Goal: Task Accomplishment & Management: Manage account settings

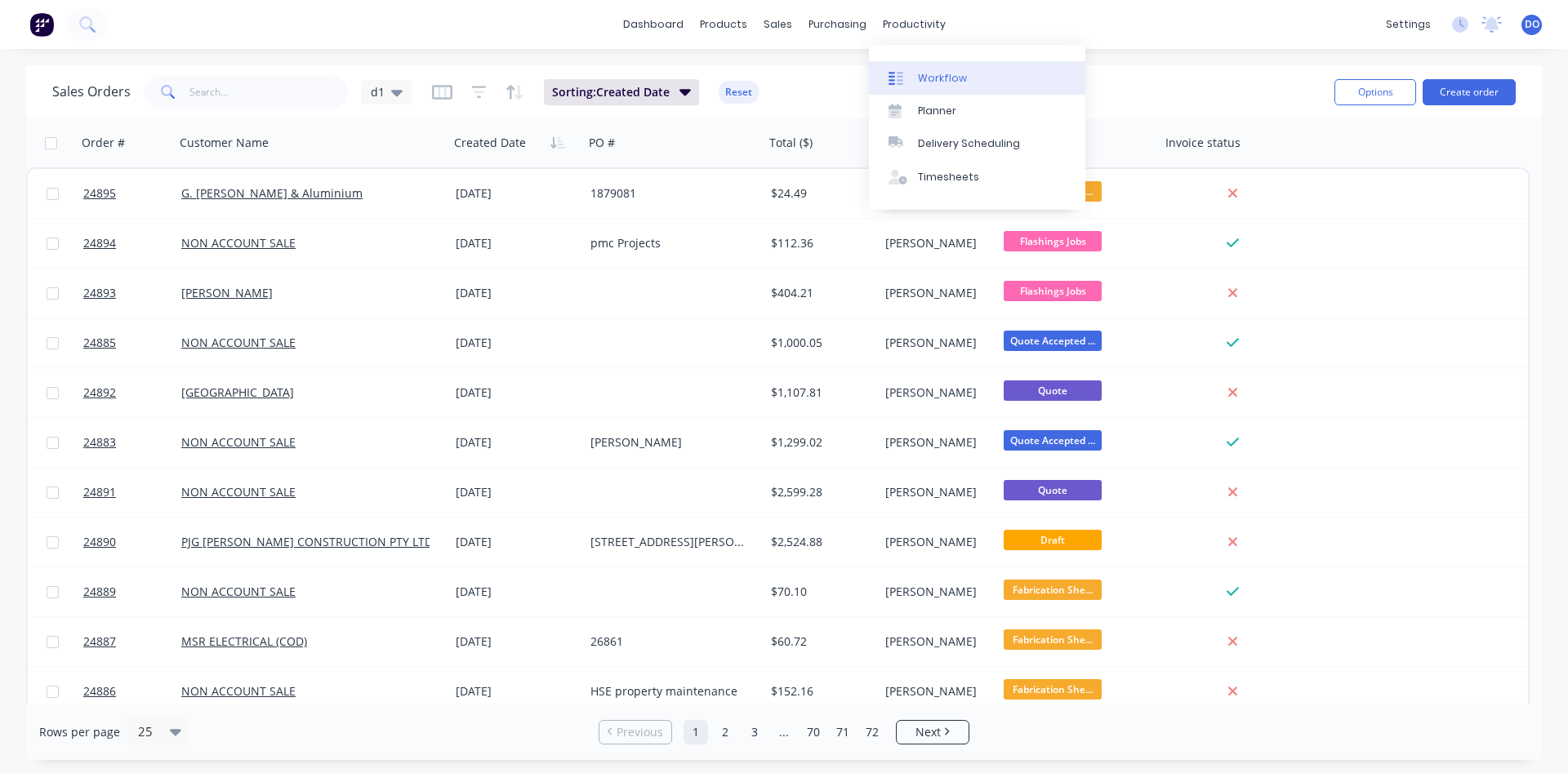
click at [923, 73] on div "Workflow" at bounding box center [942, 78] width 49 height 14
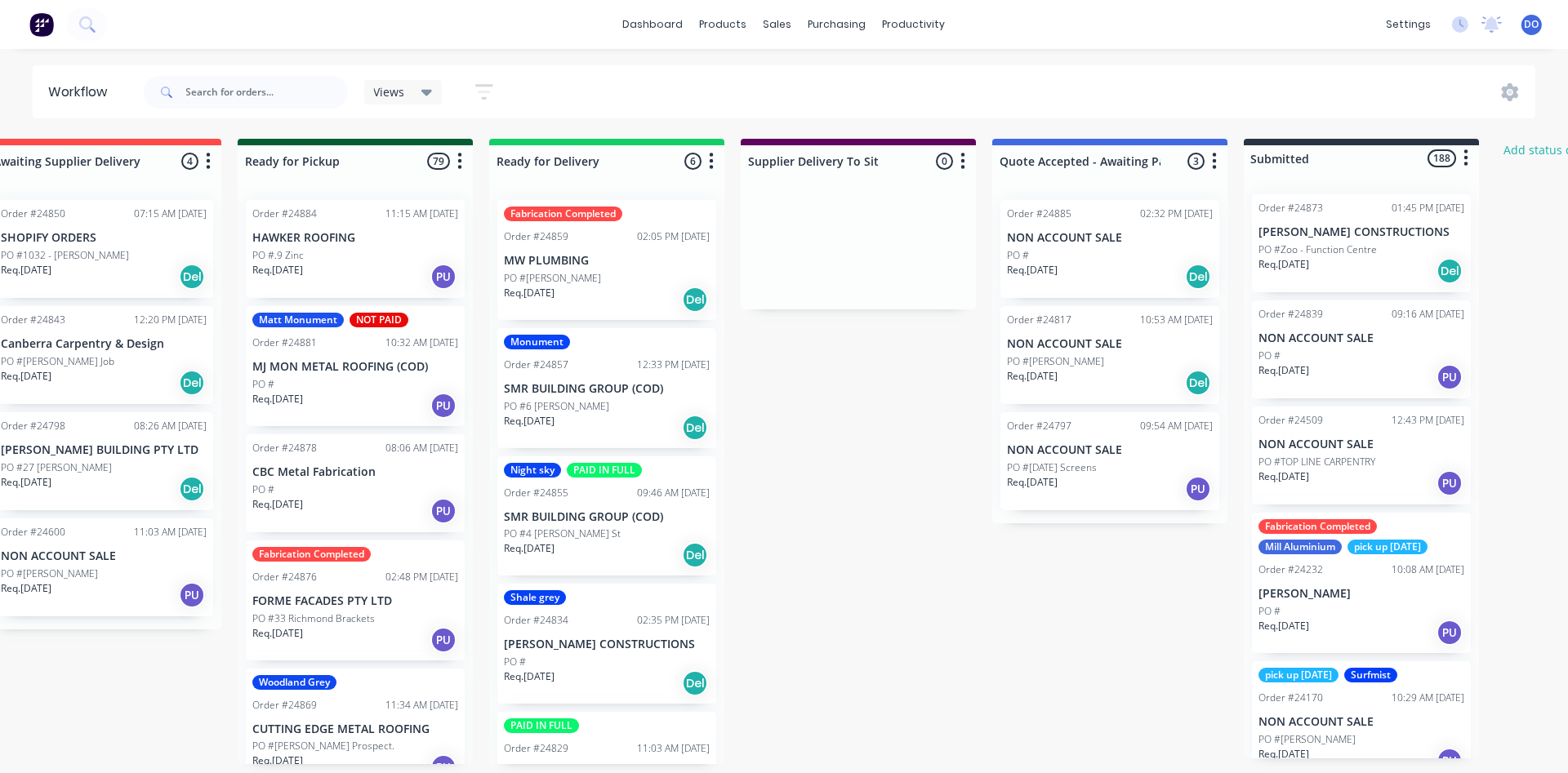
scroll to position [0, 1560]
click at [1130, 359] on div "PO #[PERSON_NAME]" at bounding box center [1108, 361] width 206 height 14
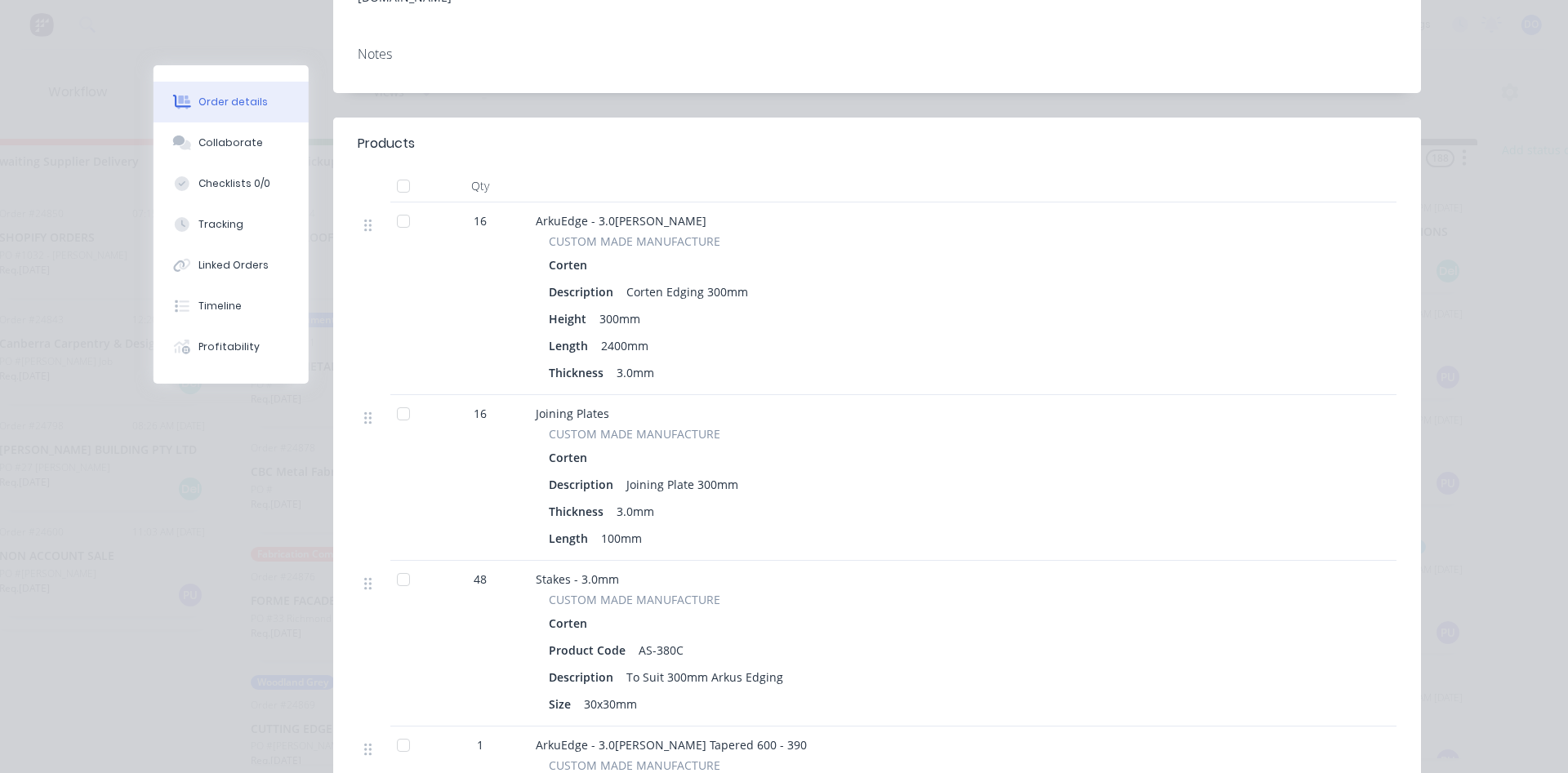
scroll to position [0, 0]
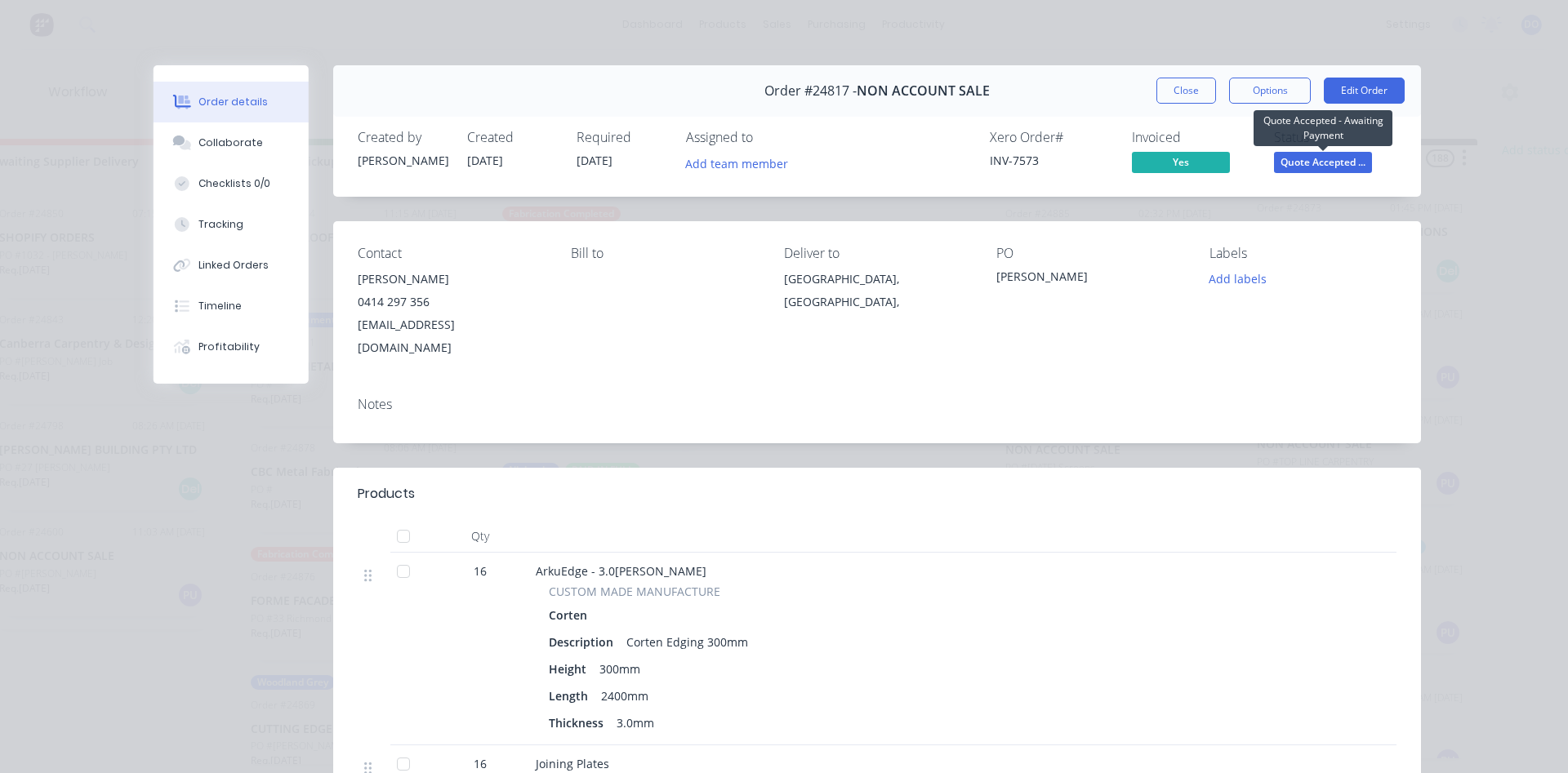
click at [1333, 164] on span "Quote Accepted ..." at bounding box center [1322, 162] width 98 height 20
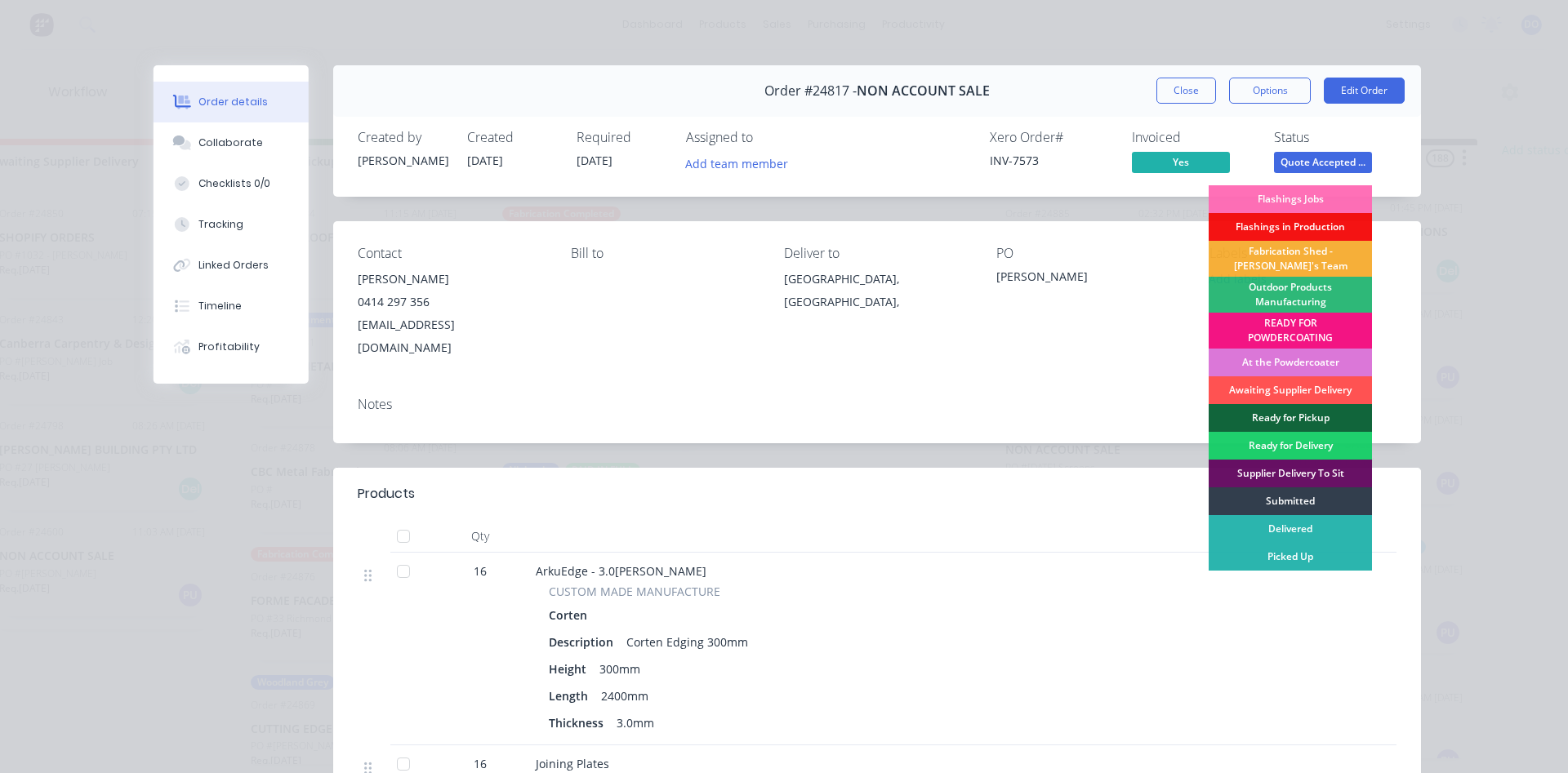
click at [1189, 286] on div "Contact [PERSON_NAME] [PHONE_NUMBER] [EMAIL_ADDRESS][DOMAIN_NAME] [PERSON_NAME]…" at bounding box center [877, 302] width 1088 height 162
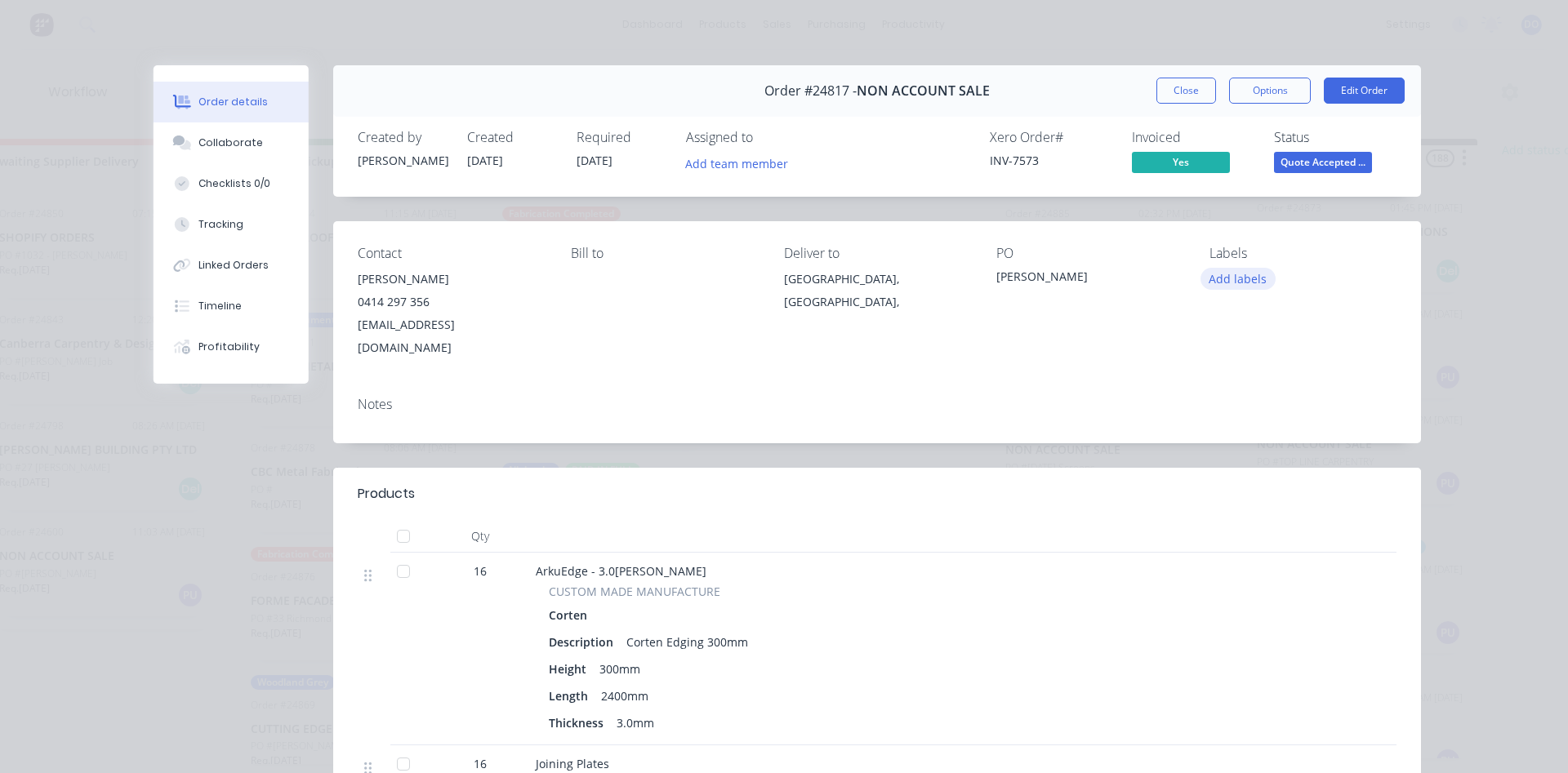
click at [1239, 278] on button "Add labels" at bounding box center [1237, 278] width 75 height 22
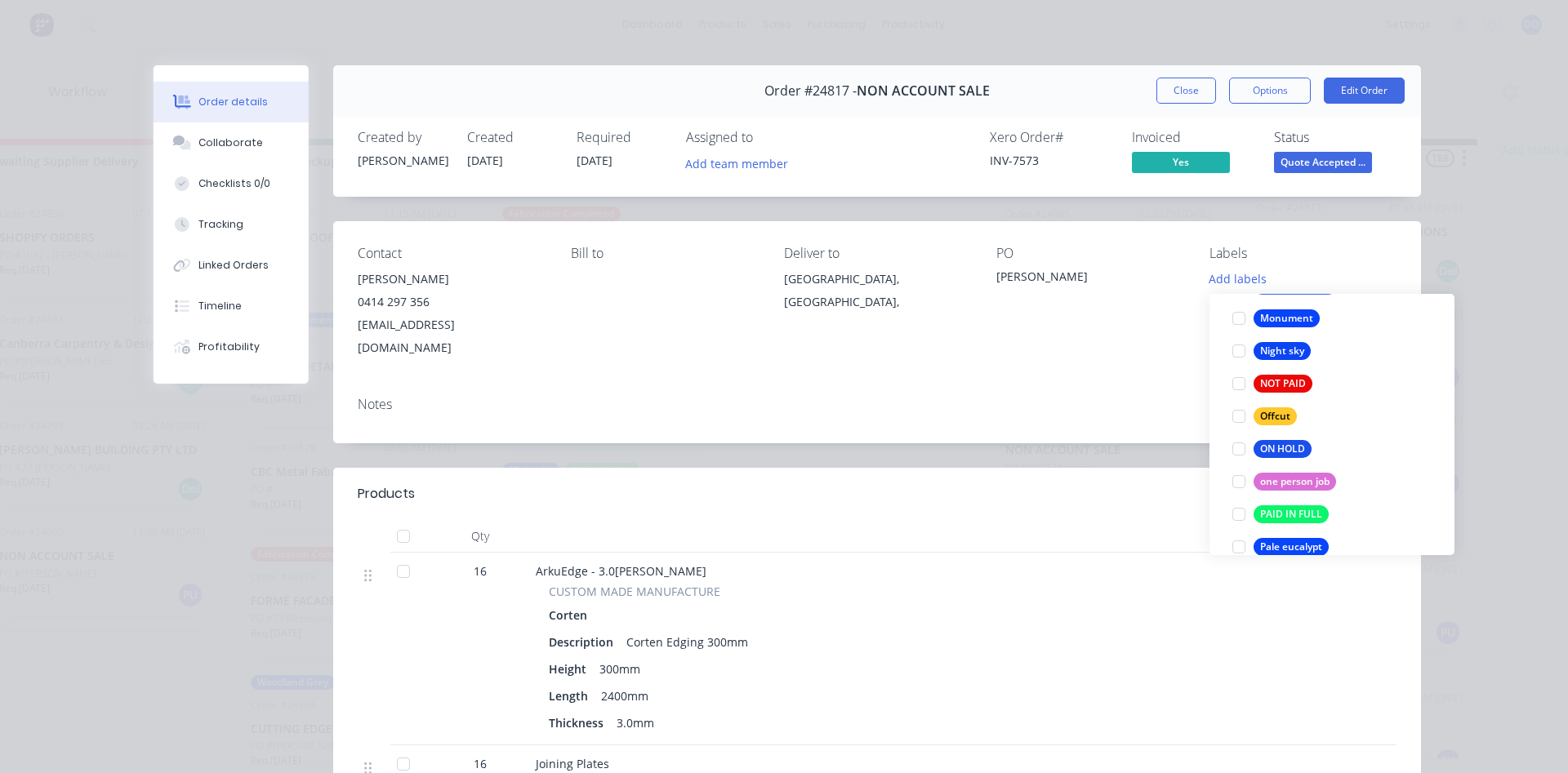
scroll to position [2419, 0]
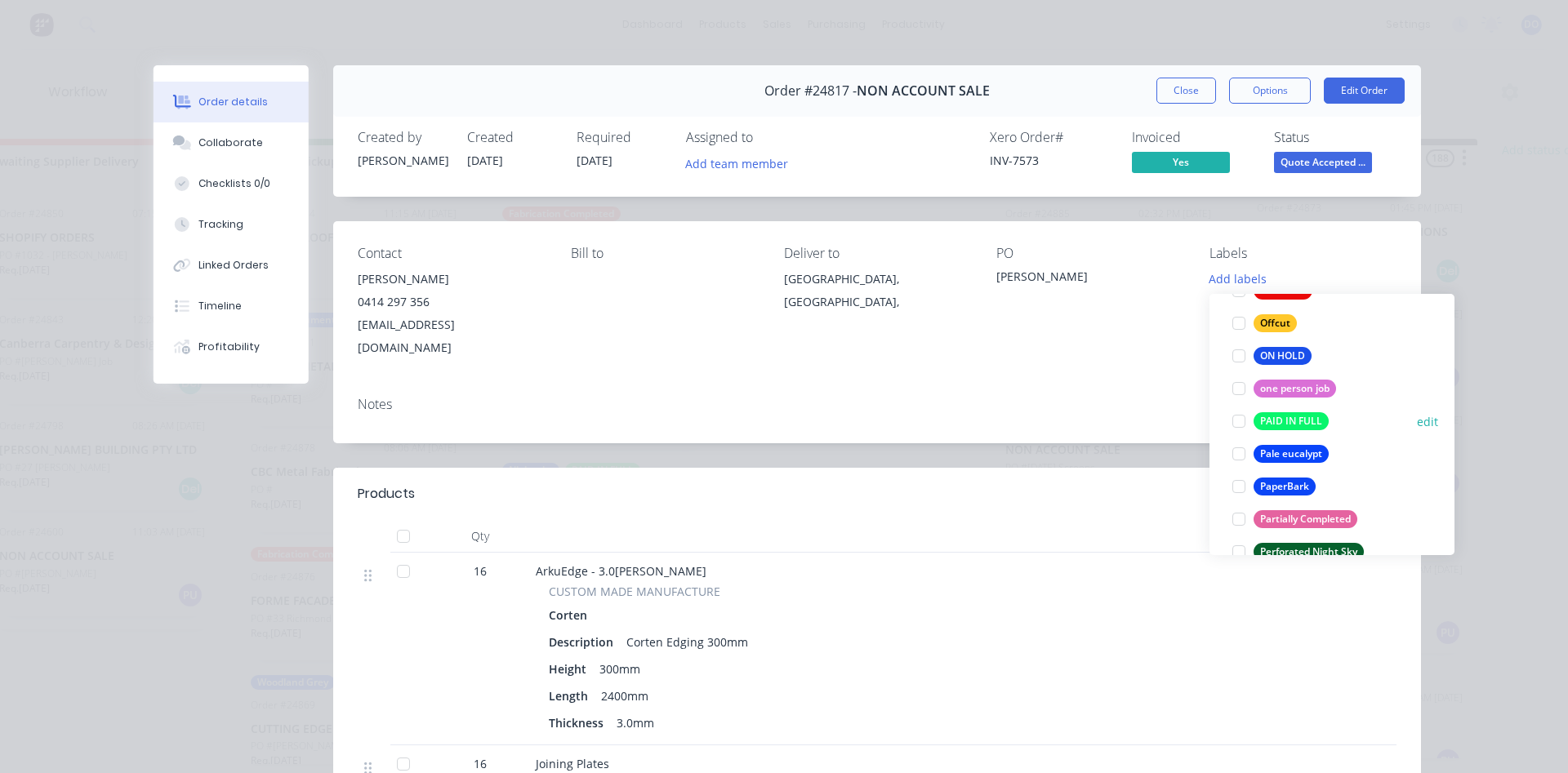
click at [1239, 422] on div at bounding box center [1239, 421] width 33 height 33
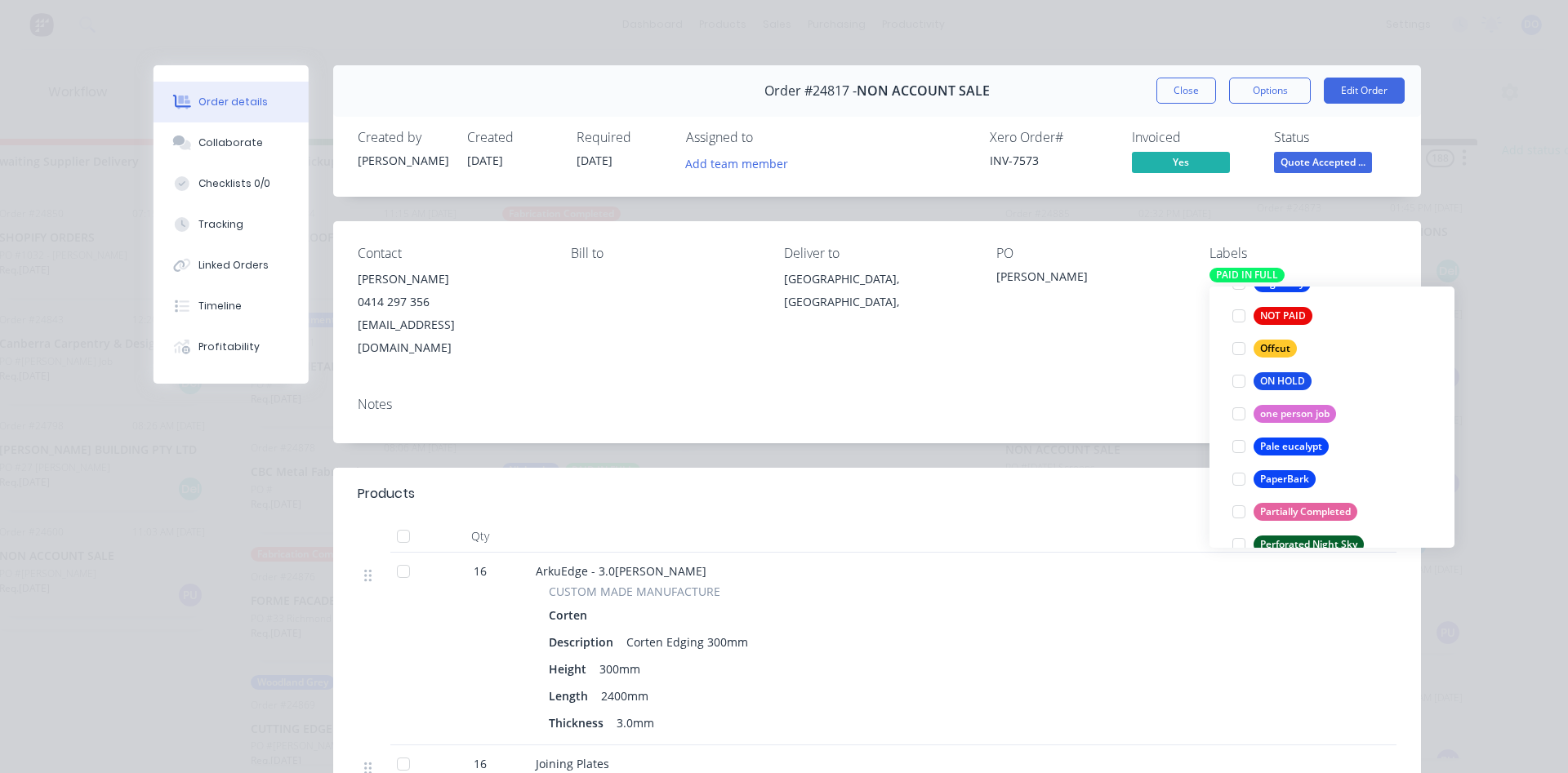
scroll to position [3, 0]
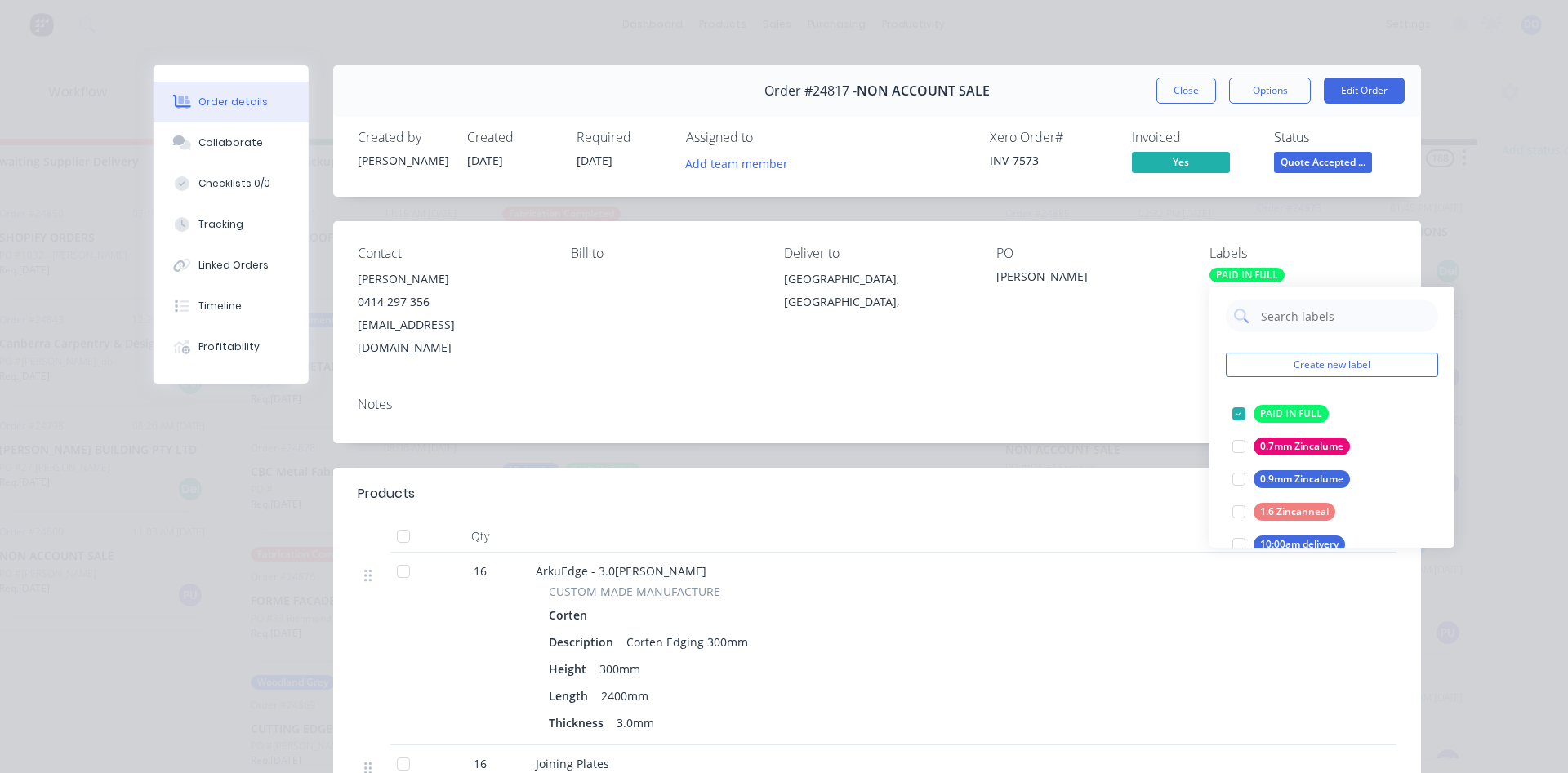
click at [1167, 359] on div "Contact [PERSON_NAME] [PHONE_NUMBER] [EMAIL_ADDRESS][DOMAIN_NAME] [PERSON_NAME]…" at bounding box center [877, 302] width 1088 height 162
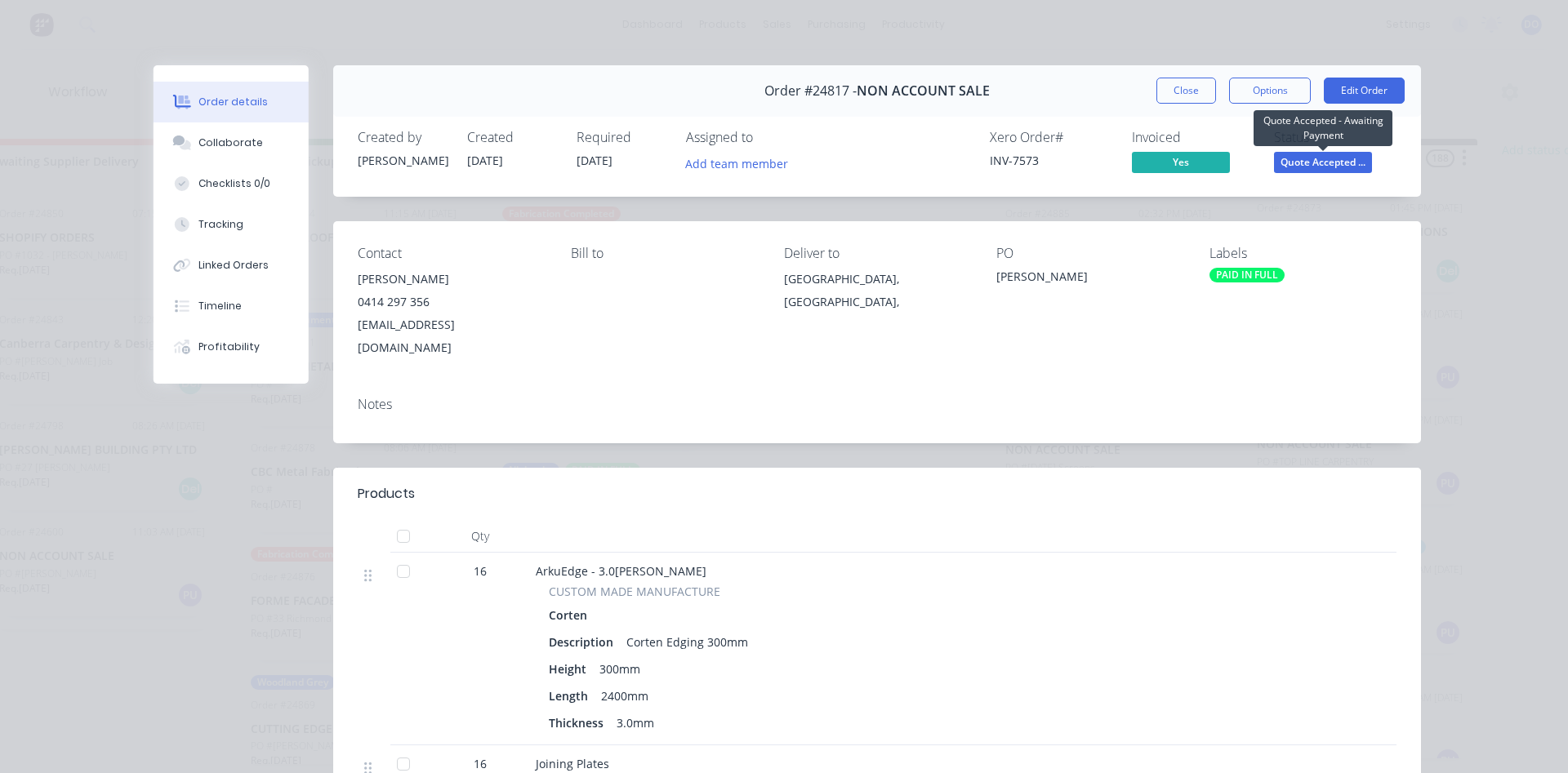
click at [1297, 164] on span "Quote Accepted ..." at bounding box center [1322, 162] width 98 height 20
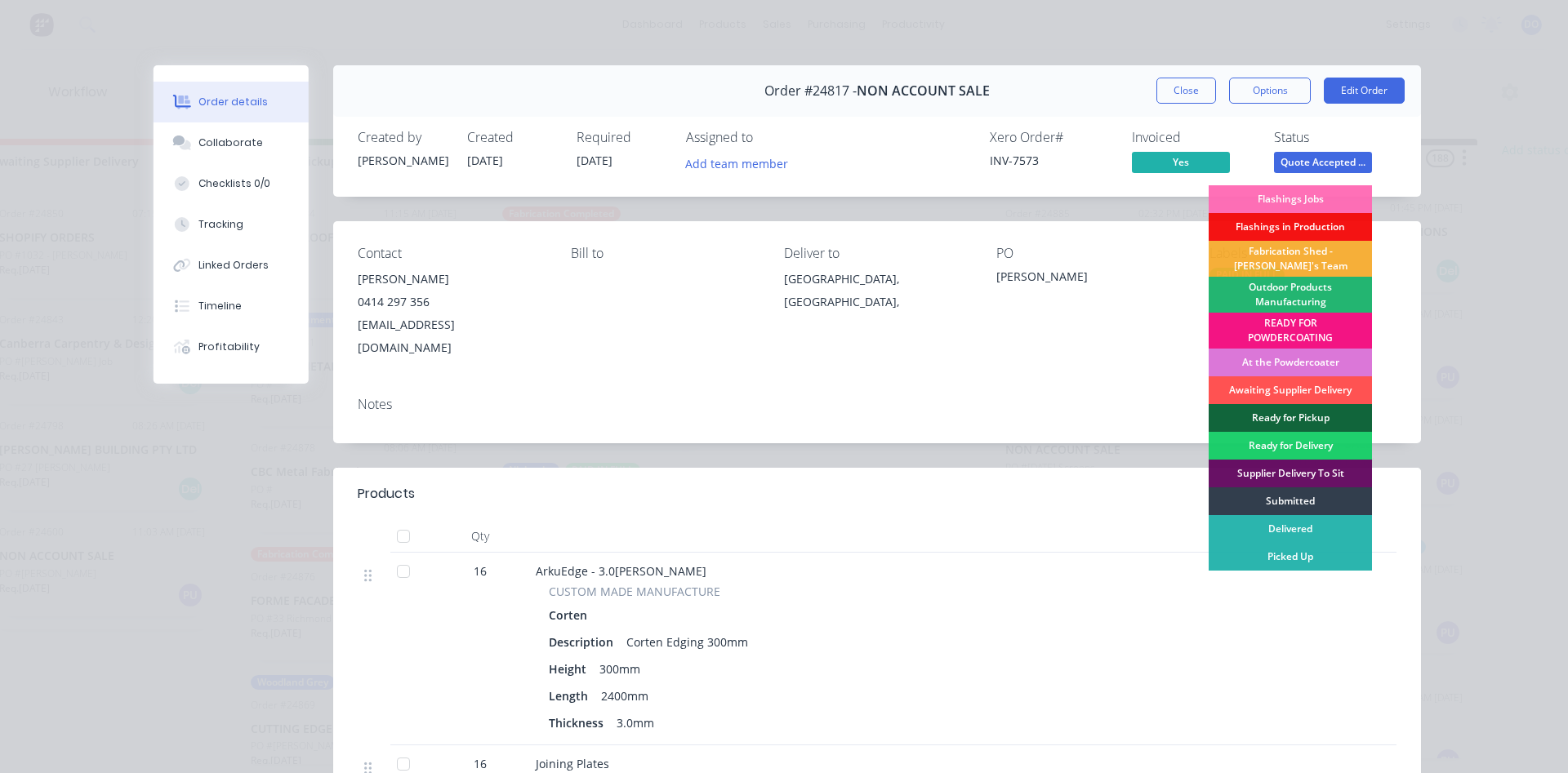
click at [1283, 295] on div "Outdoor Products Manufacturing" at bounding box center [1289, 295] width 163 height 36
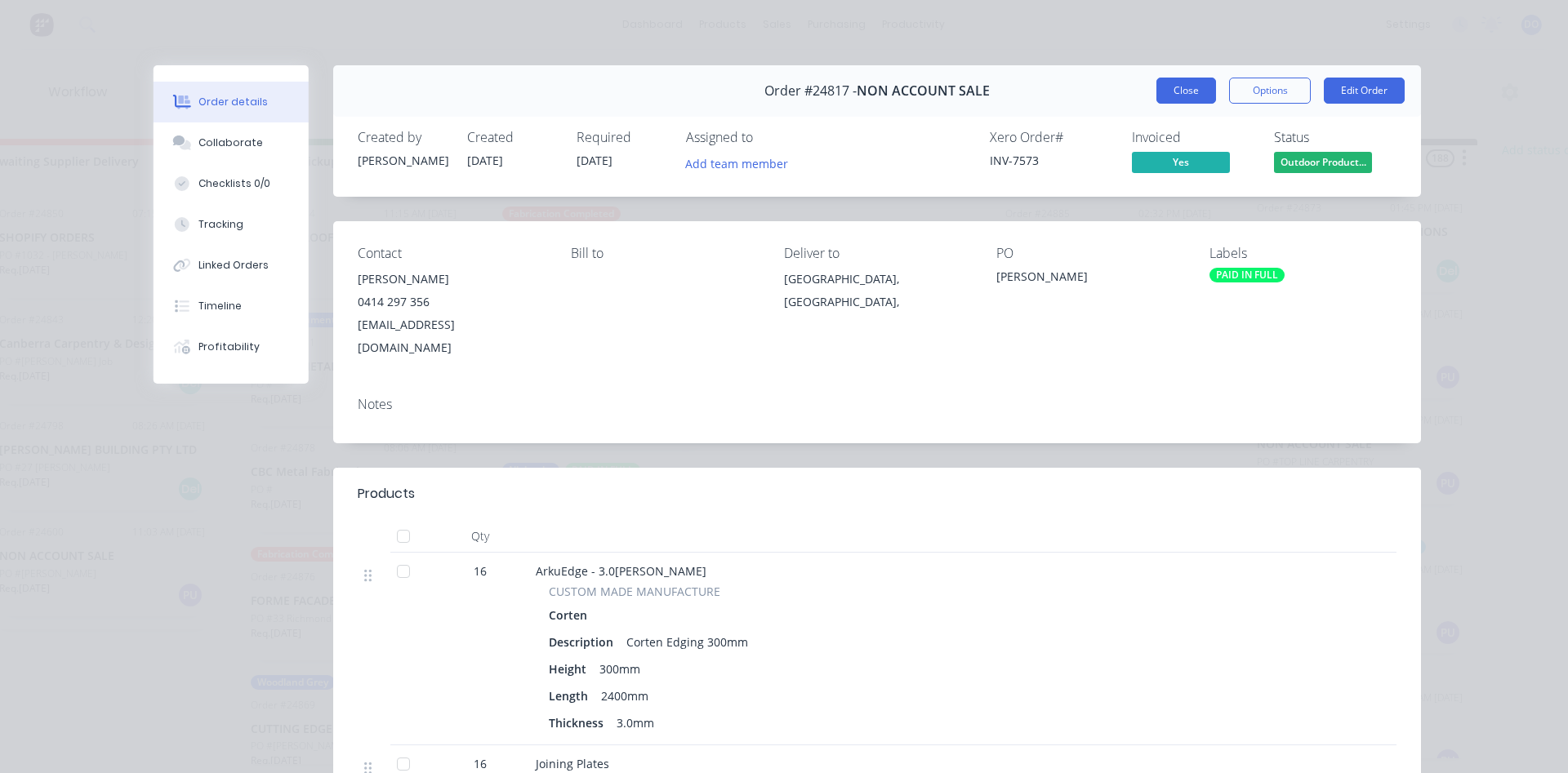
click at [1180, 94] on button "Close" at bounding box center [1185, 90] width 60 height 26
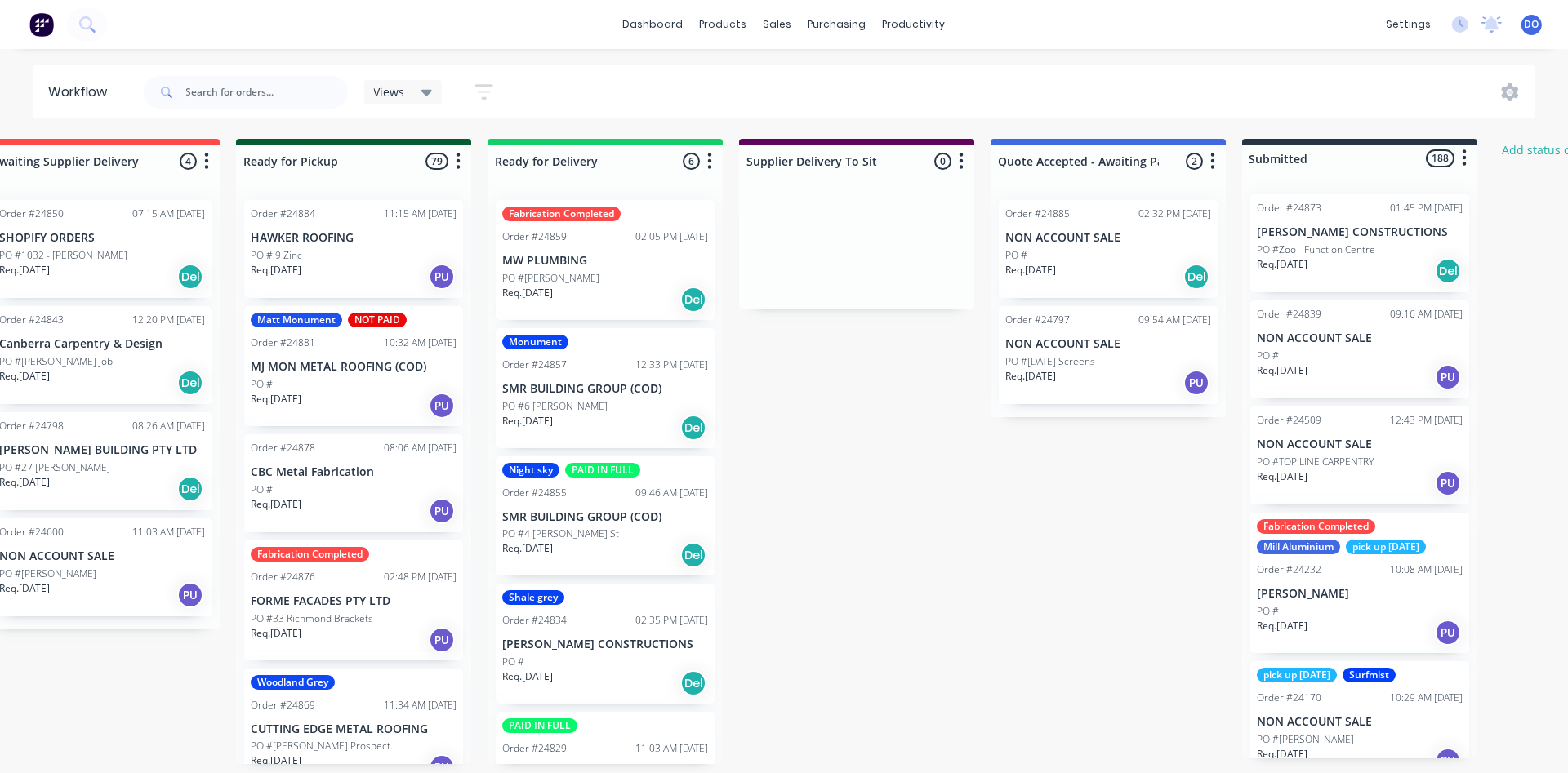
click at [1083, 257] on div "PO #" at bounding box center [1108, 255] width 206 height 14
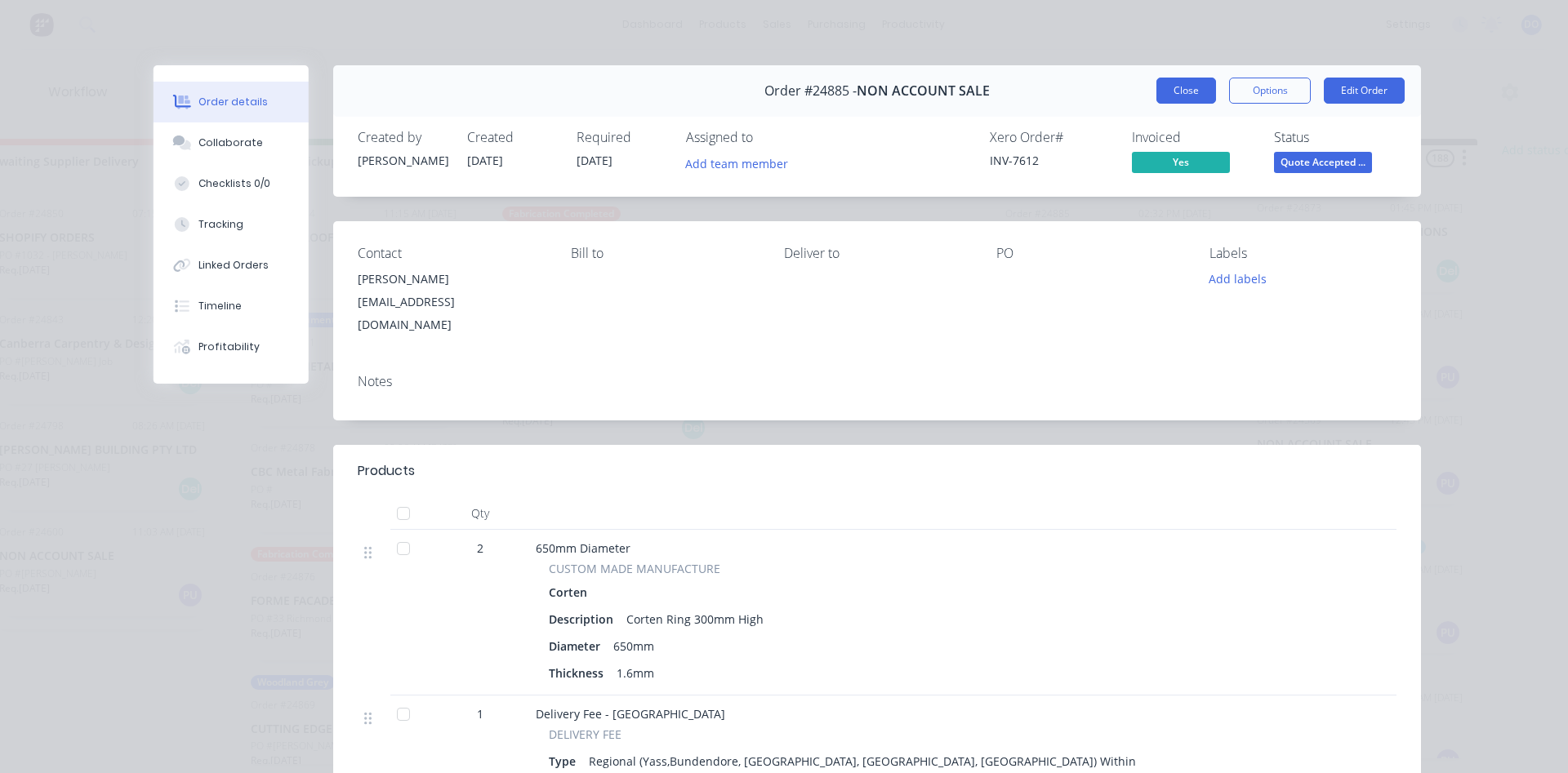
click at [1194, 86] on button "Close" at bounding box center [1185, 90] width 60 height 26
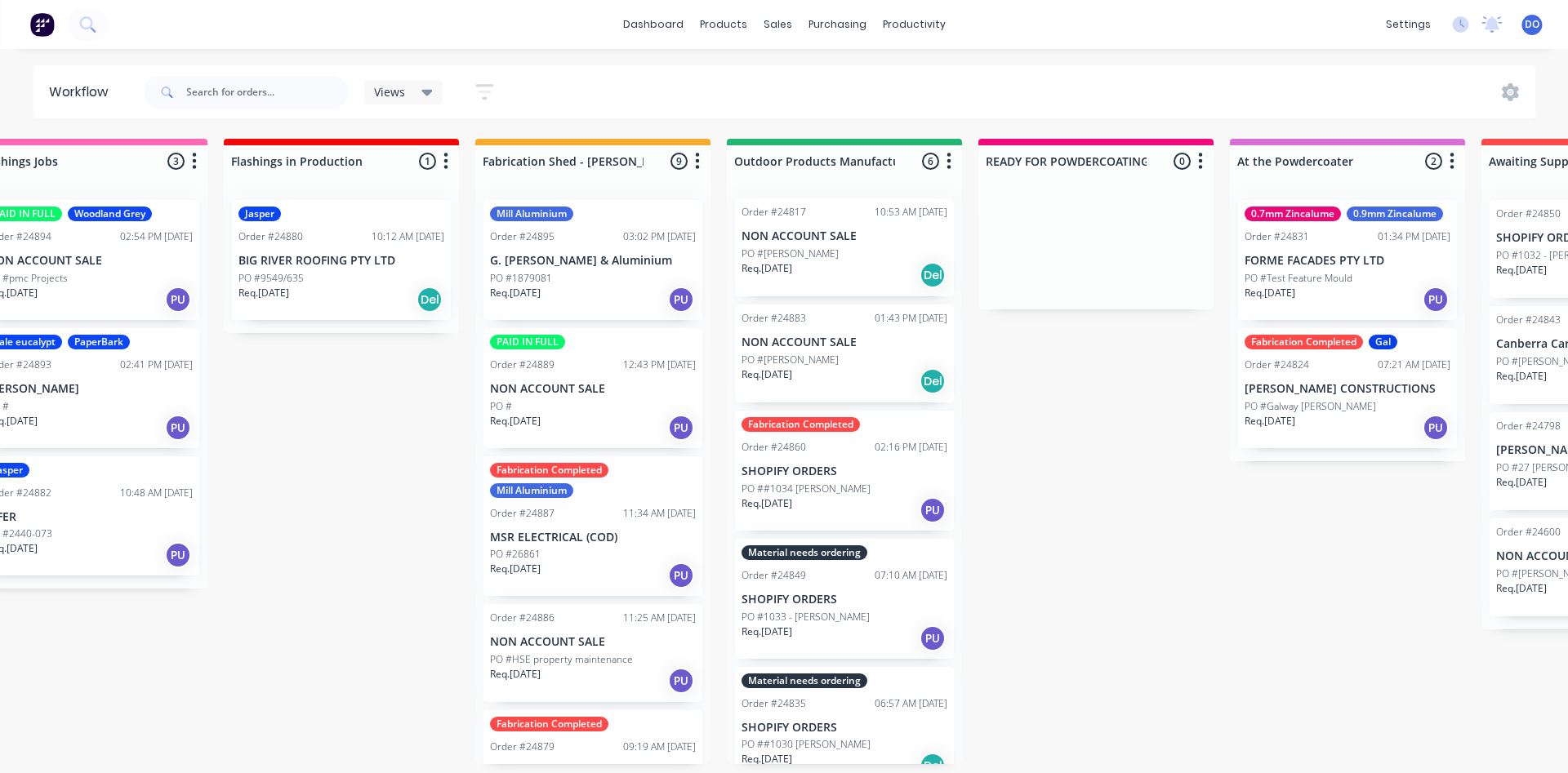
scroll to position [0, 0]
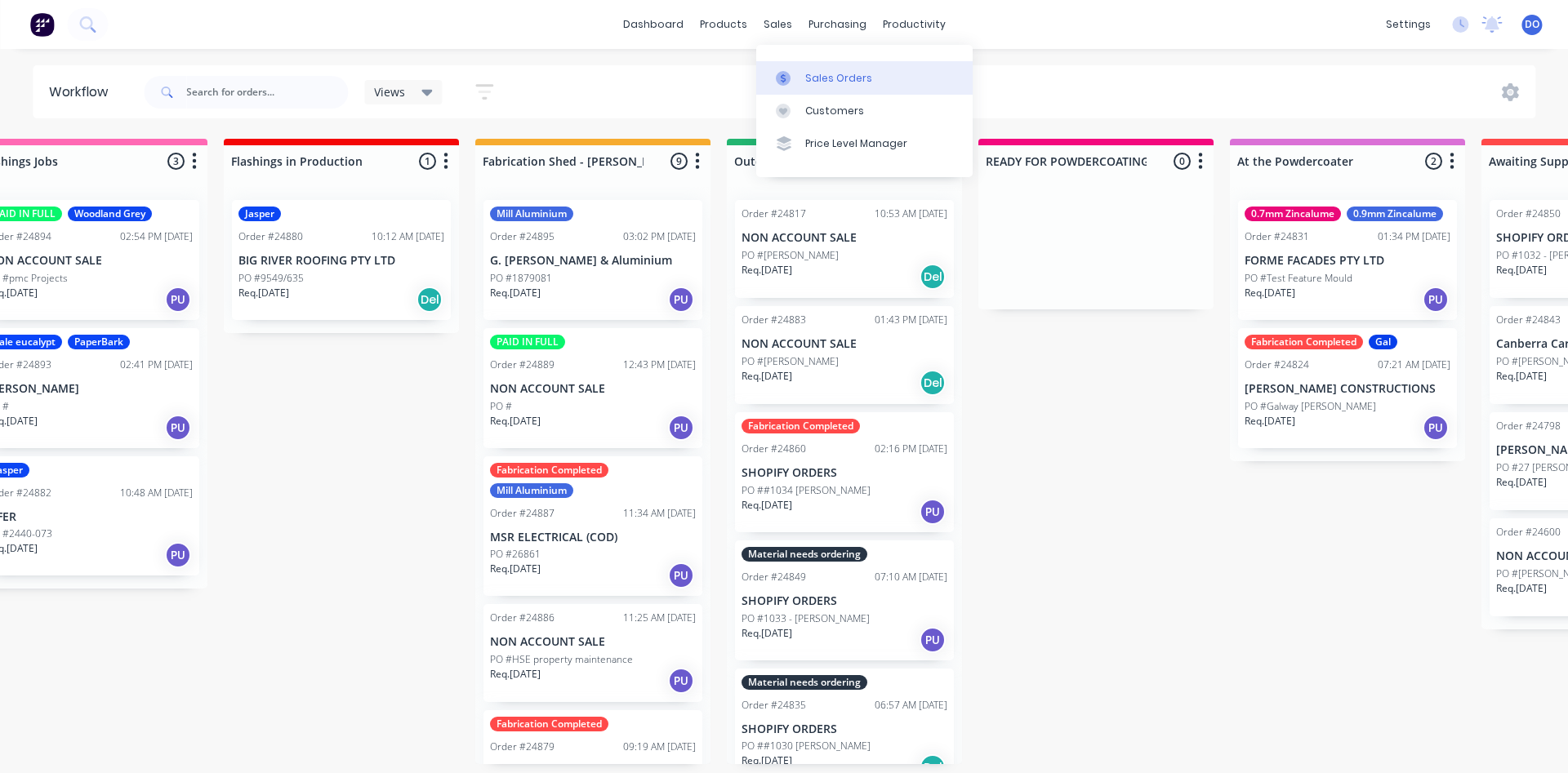
click at [809, 86] on link "Sales Orders" at bounding box center [864, 78] width 216 height 33
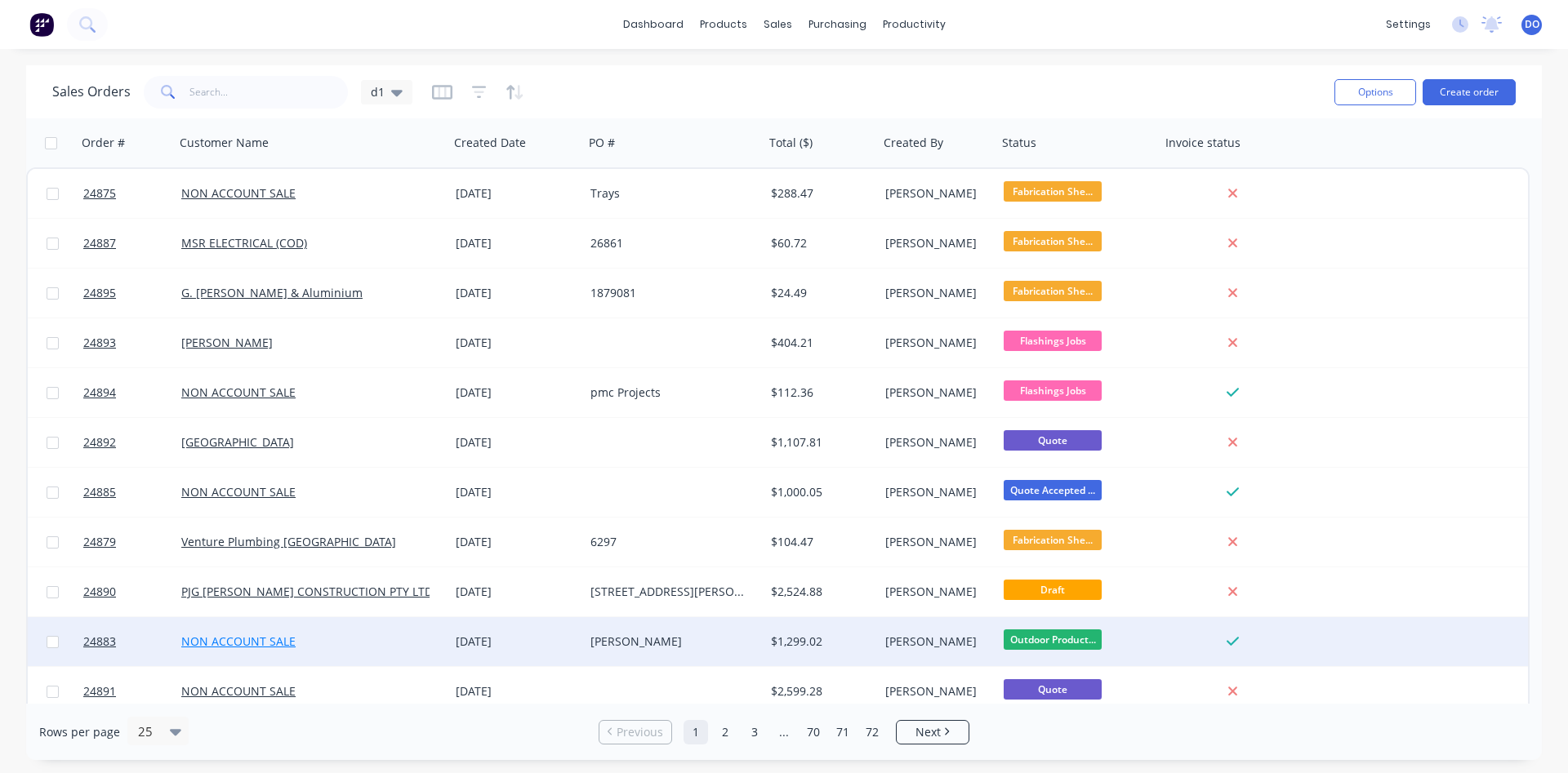
click at [266, 644] on link "NON ACCOUNT SALE" at bounding box center [238, 641] width 114 height 15
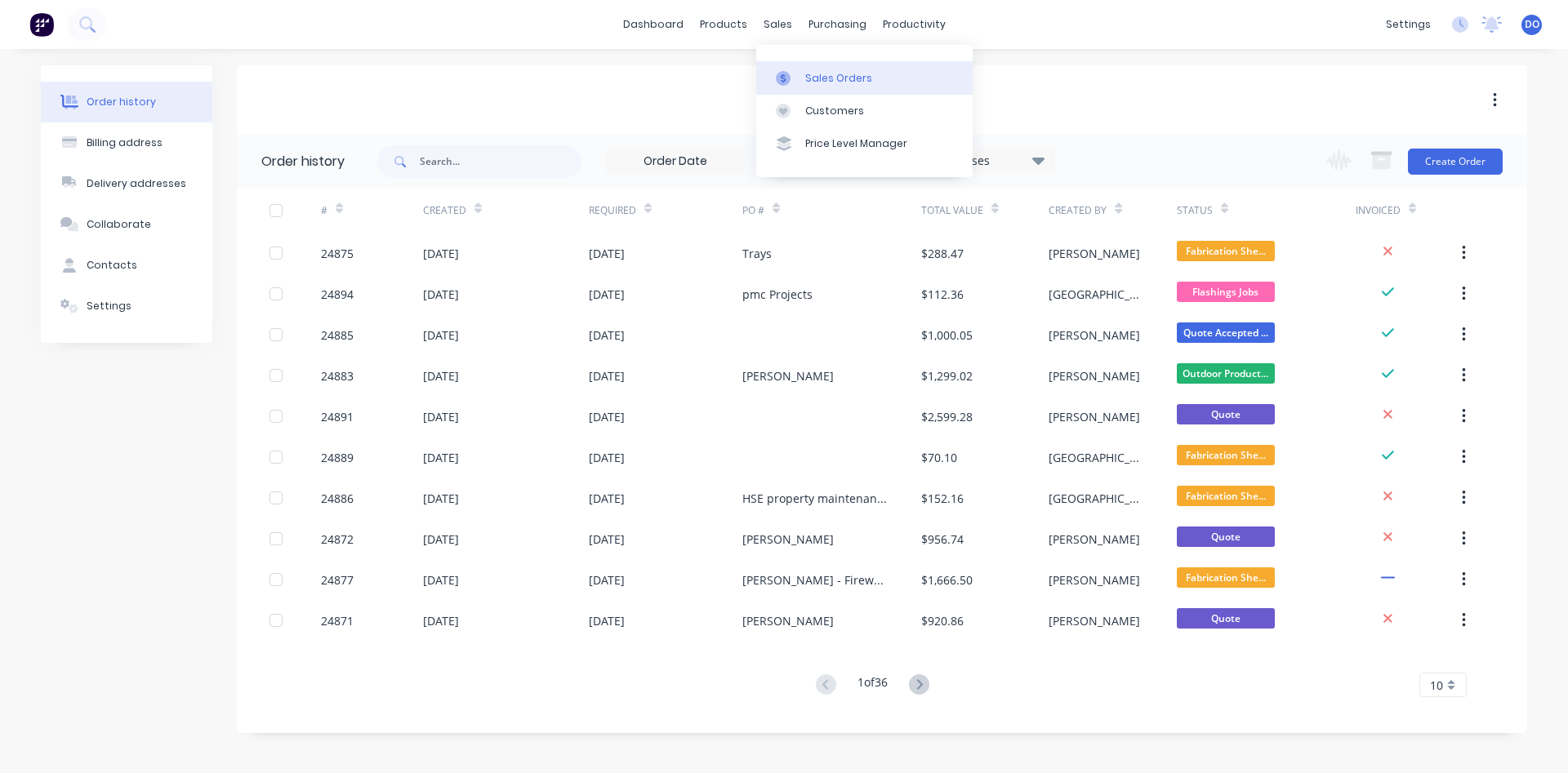
click at [829, 80] on div "Sales Orders" at bounding box center [838, 78] width 67 height 14
